Goal: Information Seeking & Learning: Learn about a topic

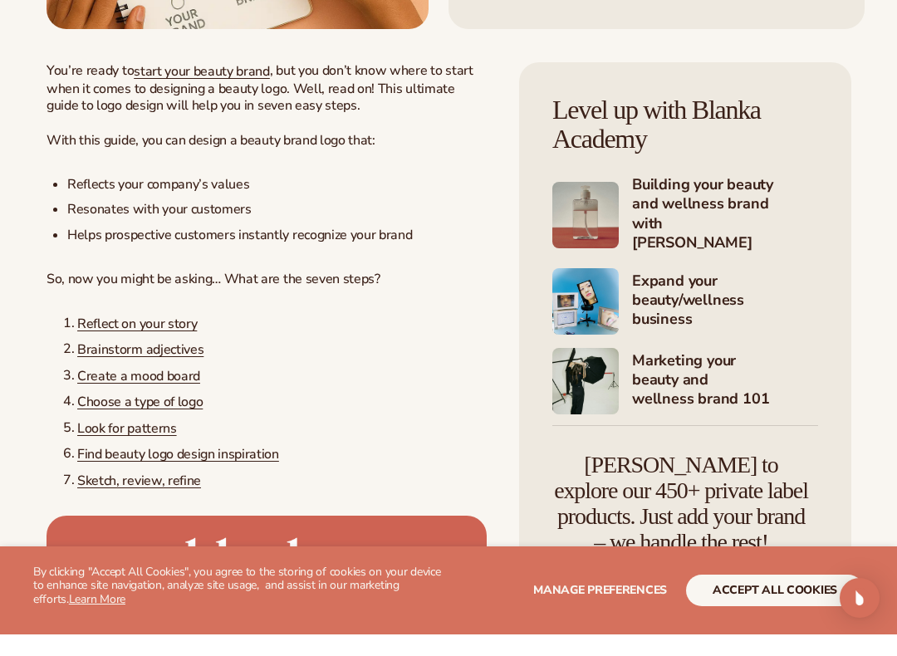
scroll to position [576, 0]
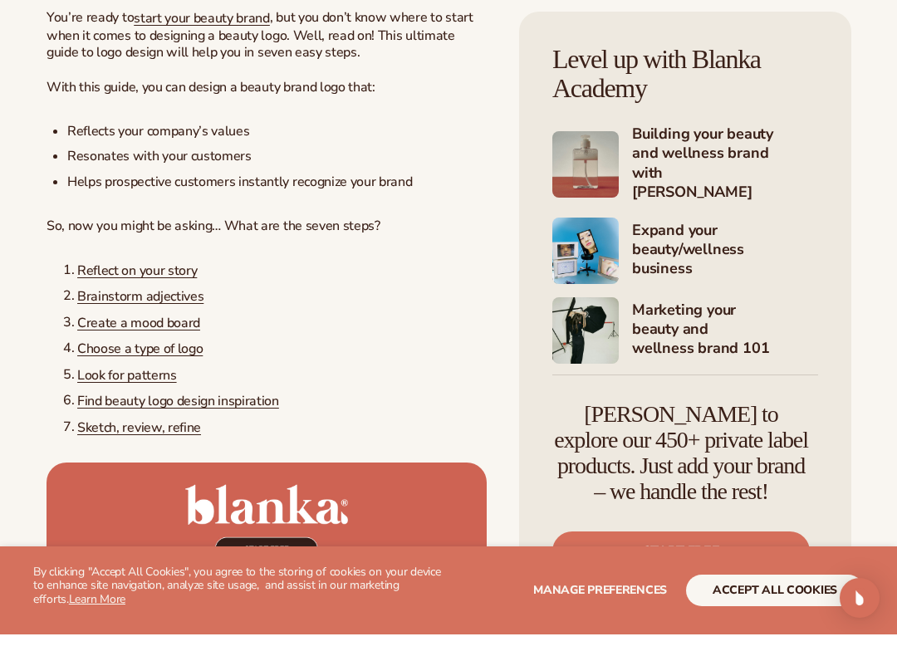
click at [703, 322] on h4 "Marketing your beauty and wellness brand 101" at bounding box center [725, 352] width 186 height 60
